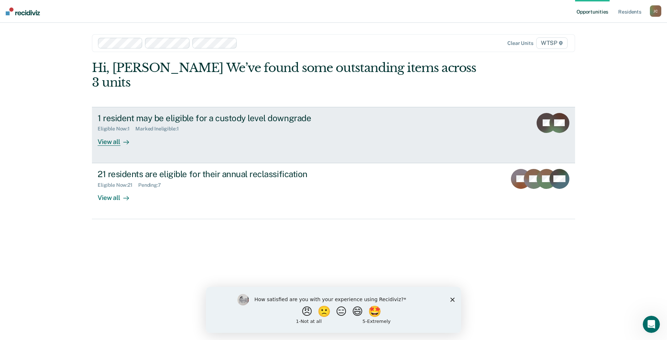
click at [115, 132] on div "View all" at bounding box center [118, 139] width 40 height 14
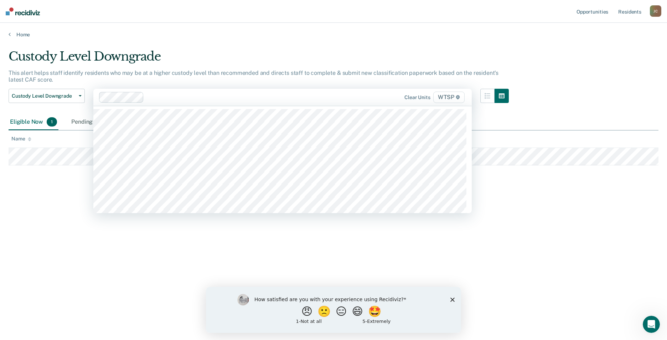
click at [62, 188] on div "Custody Level Downgrade This alert helps staff identify residents who may be at…" at bounding box center [334, 167] width 650 height 237
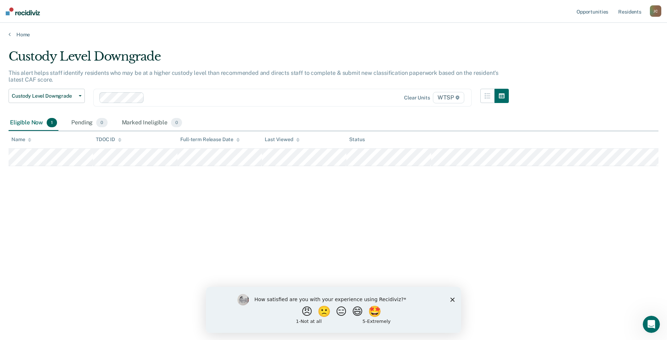
click at [11, 38] on main "Custody Level Downgrade This alert helps staff identify residents who may be at…" at bounding box center [333, 188] width 667 height 300
click at [11, 35] on link "Home" at bounding box center [334, 34] width 650 height 6
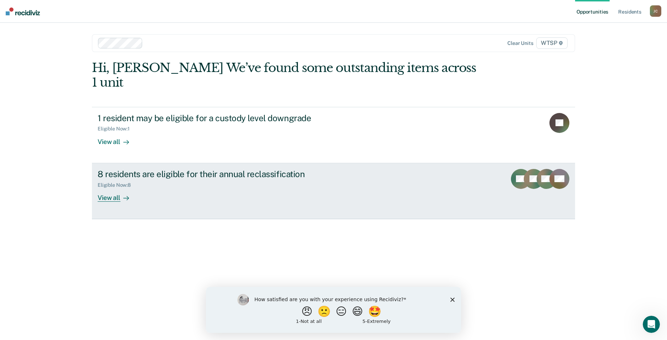
click at [109, 188] on div "View all" at bounding box center [118, 195] width 40 height 14
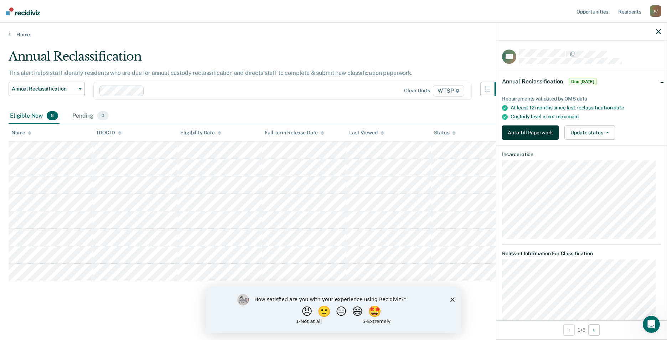
click at [506, 132] on button "Auto-fill Paperwork" at bounding box center [530, 132] width 57 height 14
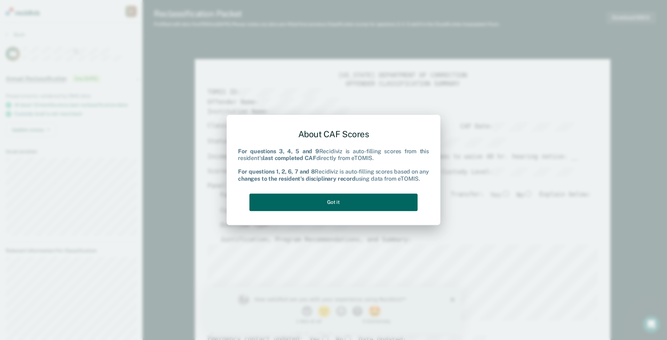
click at [342, 207] on button "Got it" at bounding box center [333, 201] width 168 height 17
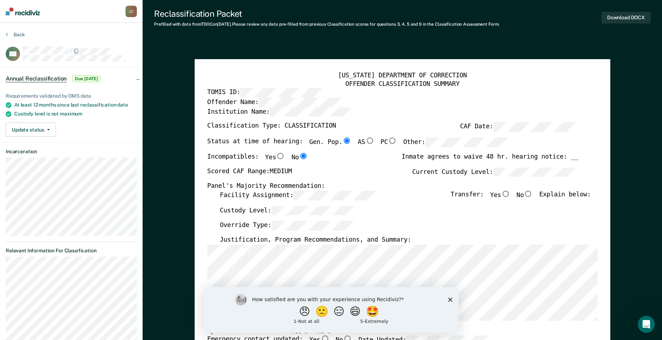
click at [530, 192] on input "No" at bounding box center [527, 194] width 9 height 6
type textarea "x"
radio input "true"
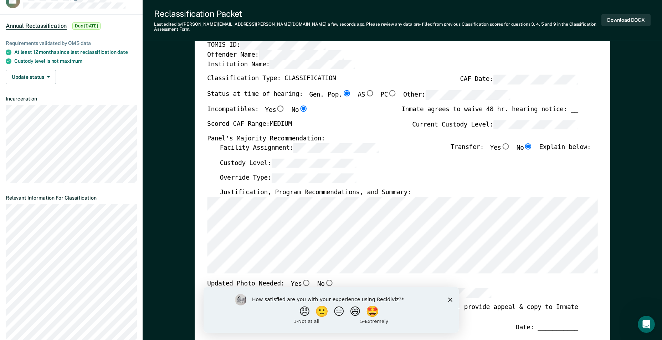
scroll to position [71, 0]
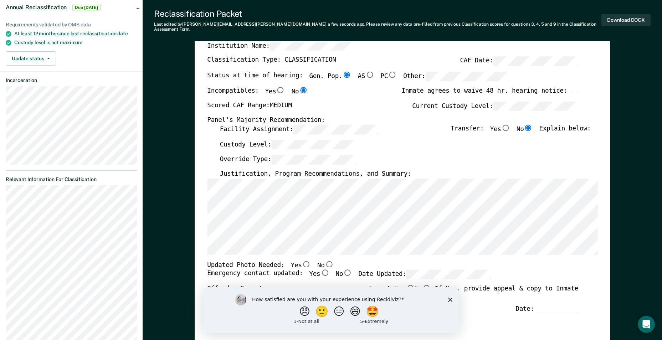
click at [324, 261] on input "No" at bounding box center [328, 264] width 9 height 6
type textarea "x"
radio input "true"
click at [320, 270] on input "Yes" at bounding box center [324, 273] width 9 height 6
type textarea "x"
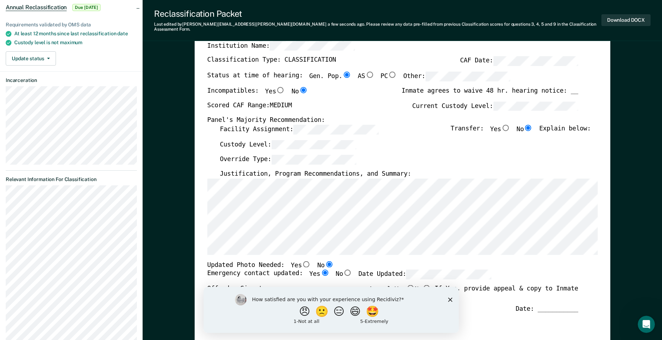
radio input "true"
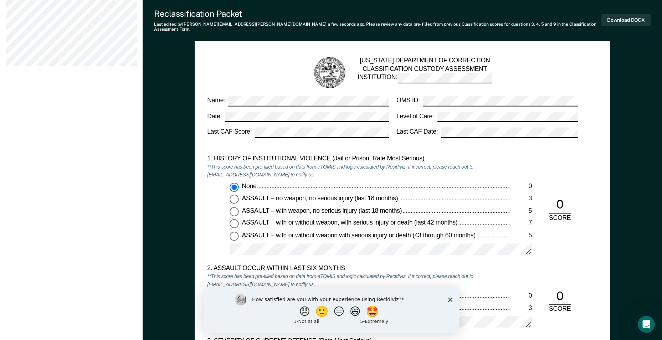
scroll to position [713, 0]
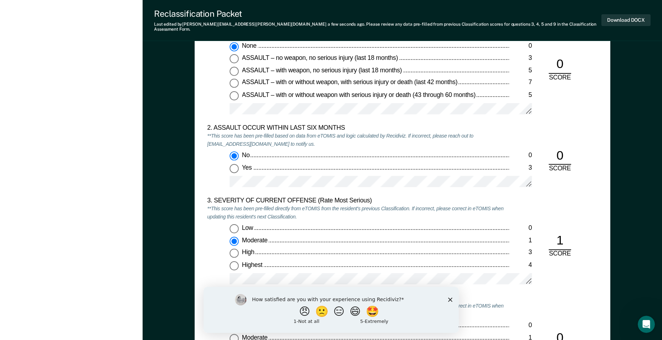
click at [236, 224] on input "Low 0" at bounding box center [233, 228] width 9 height 9
type textarea "x"
radio input "true"
radio input "false"
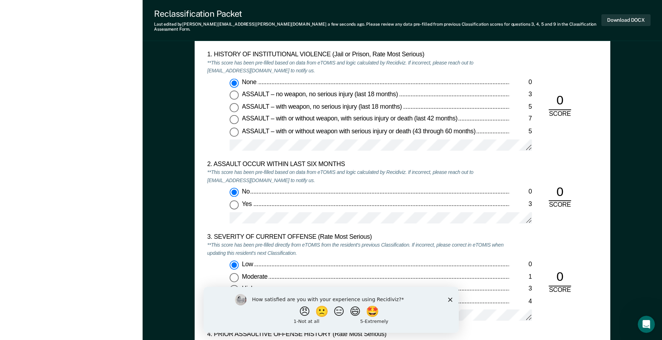
scroll to position [677, 0]
click at [560, 272] on div "0" at bounding box center [559, 276] width 22 height 17
click at [232, 260] on input "Low 0" at bounding box center [233, 264] width 9 height 9
click at [234, 272] on input "Moderate 1" at bounding box center [233, 276] width 9 height 9
type textarea "x"
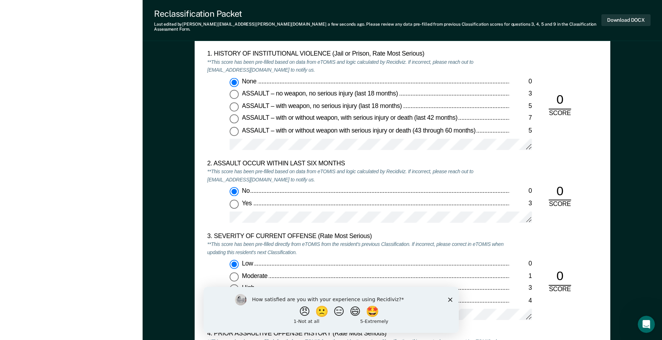
radio input "false"
radio input "true"
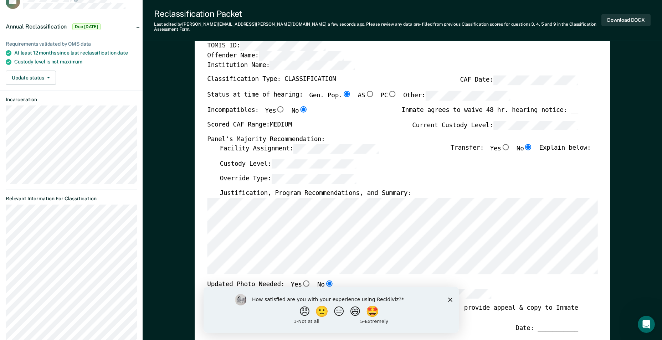
scroll to position [0, 0]
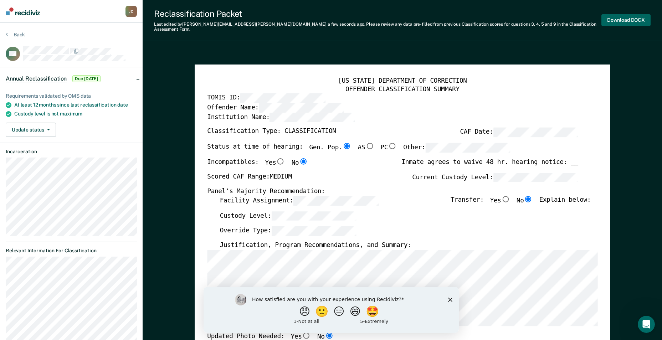
click at [611, 21] on button "Download DOCX" at bounding box center [625, 20] width 49 height 12
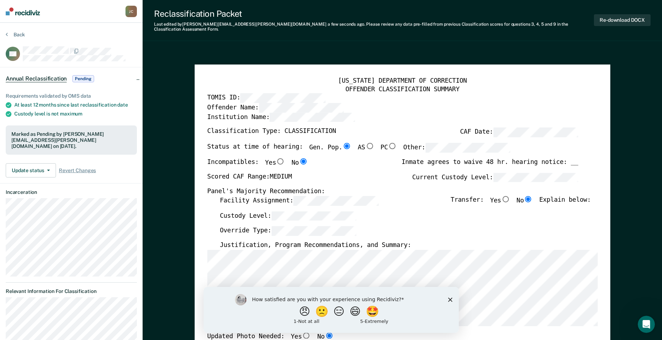
type textarea "x"
